Goal: Navigation & Orientation: Find specific page/section

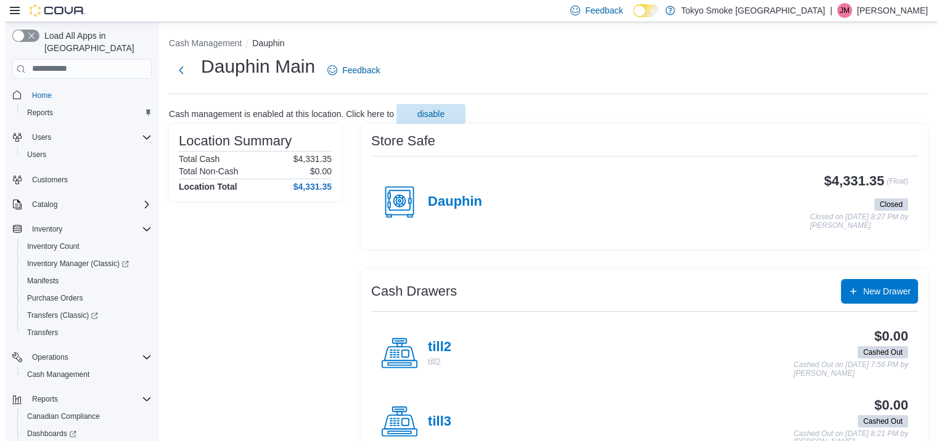
scroll to position [60, 0]
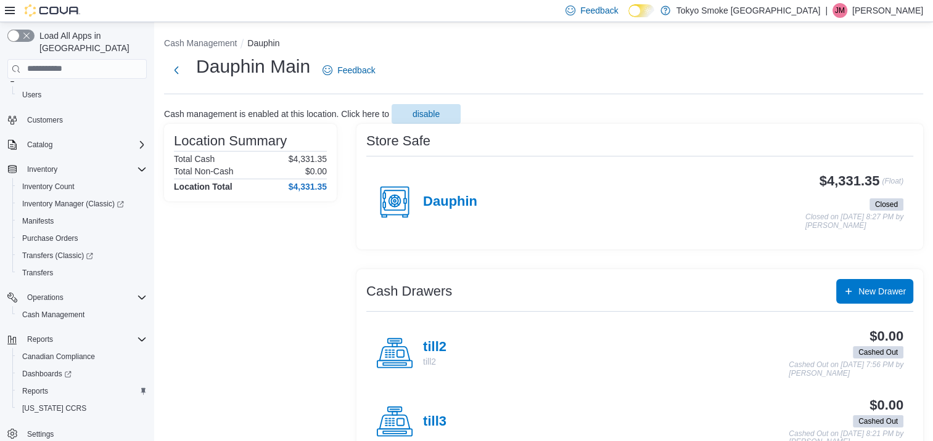
click at [883, 12] on p "[PERSON_NAME]" at bounding box center [887, 10] width 71 height 15
click at [853, 121] on span "Sign Out" at bounding box center [843, 118] width 33 height 12
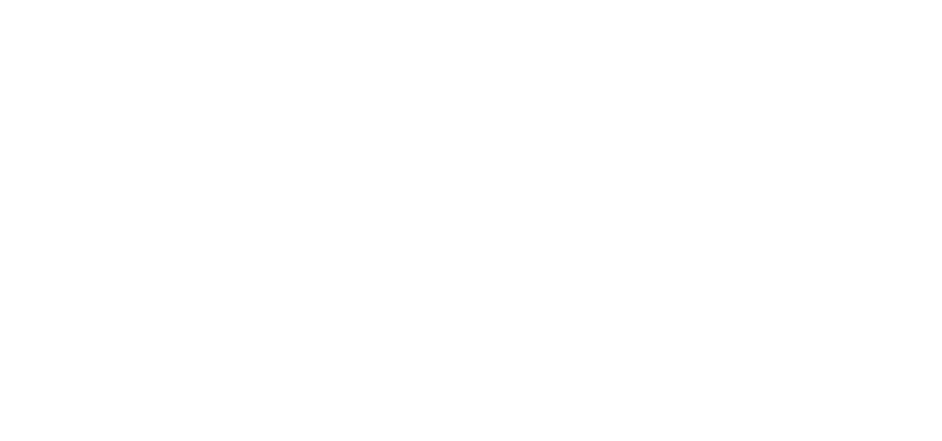
click at [299, 5] on html at bounding box center [471, 2] width 942 height 5
